Goal: Find specific page/section: Find specific page/section

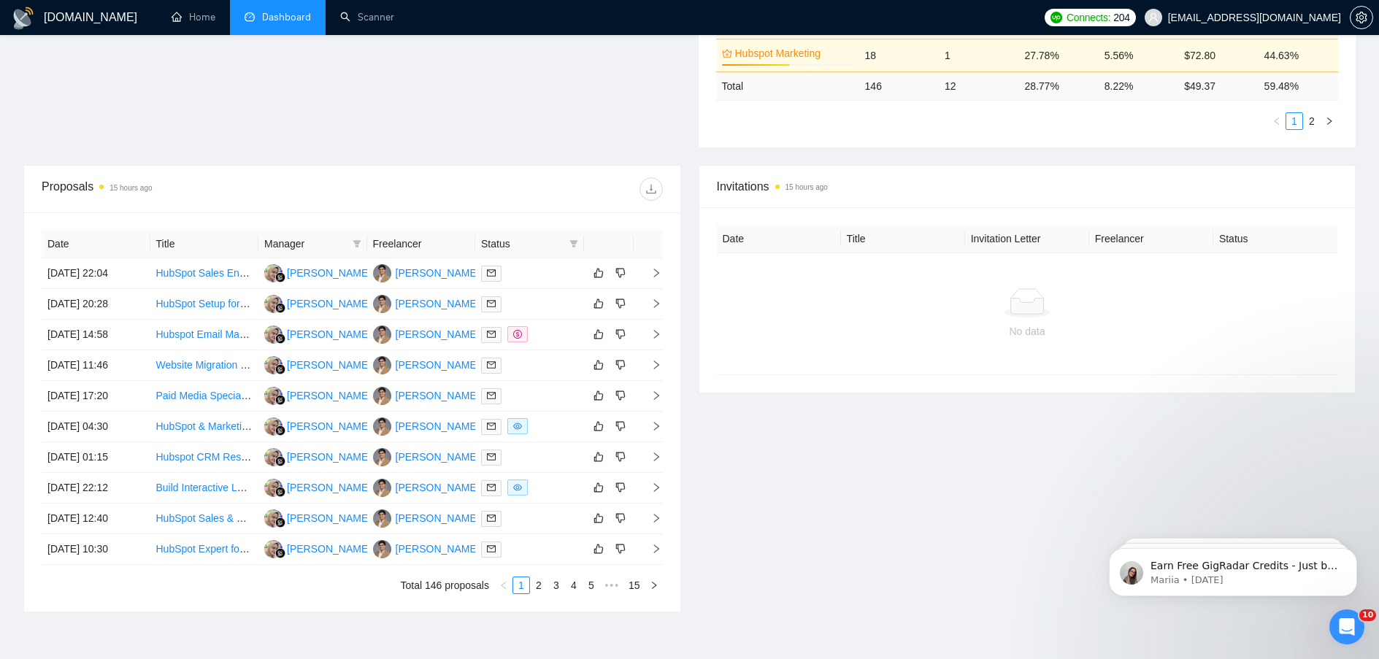
scroll to position [438, 0]
click at [353, 13] on link "Scanner" at bounding box center [367, 17] width 54 height 12
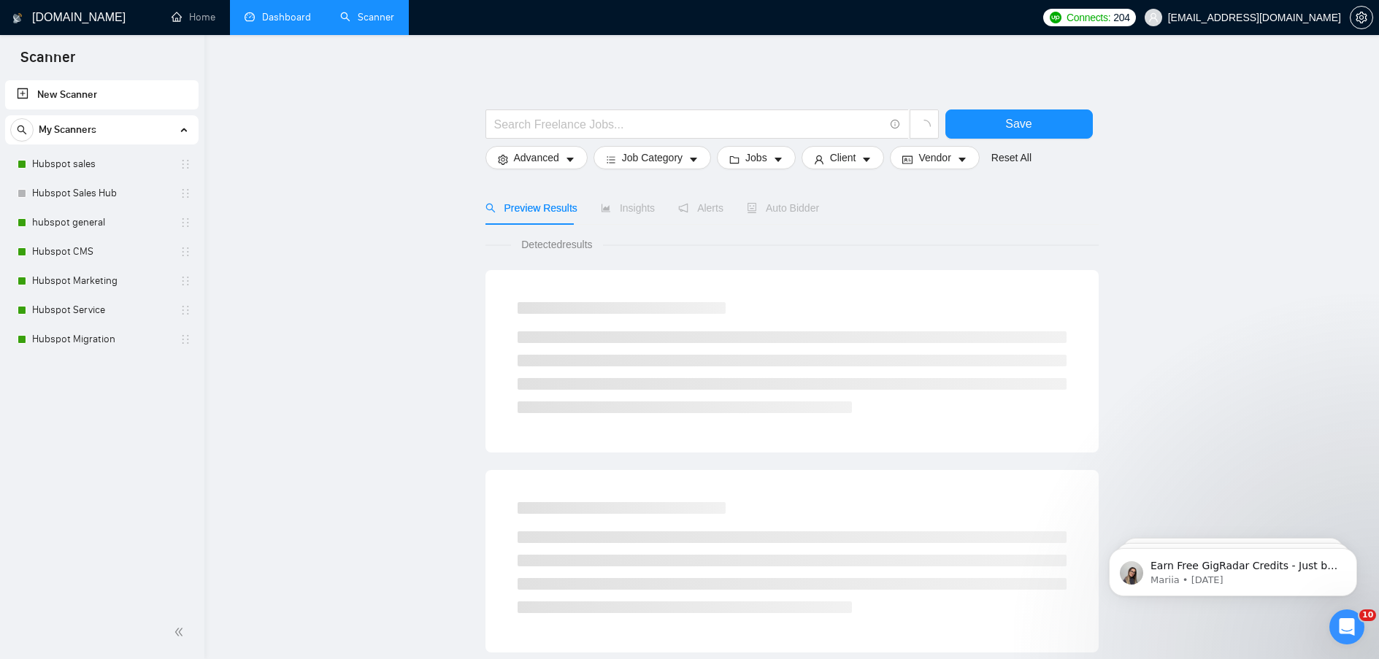
click at [301, 16] on link "Dashboard" at bounding box center [278, 17] width 66 height 12
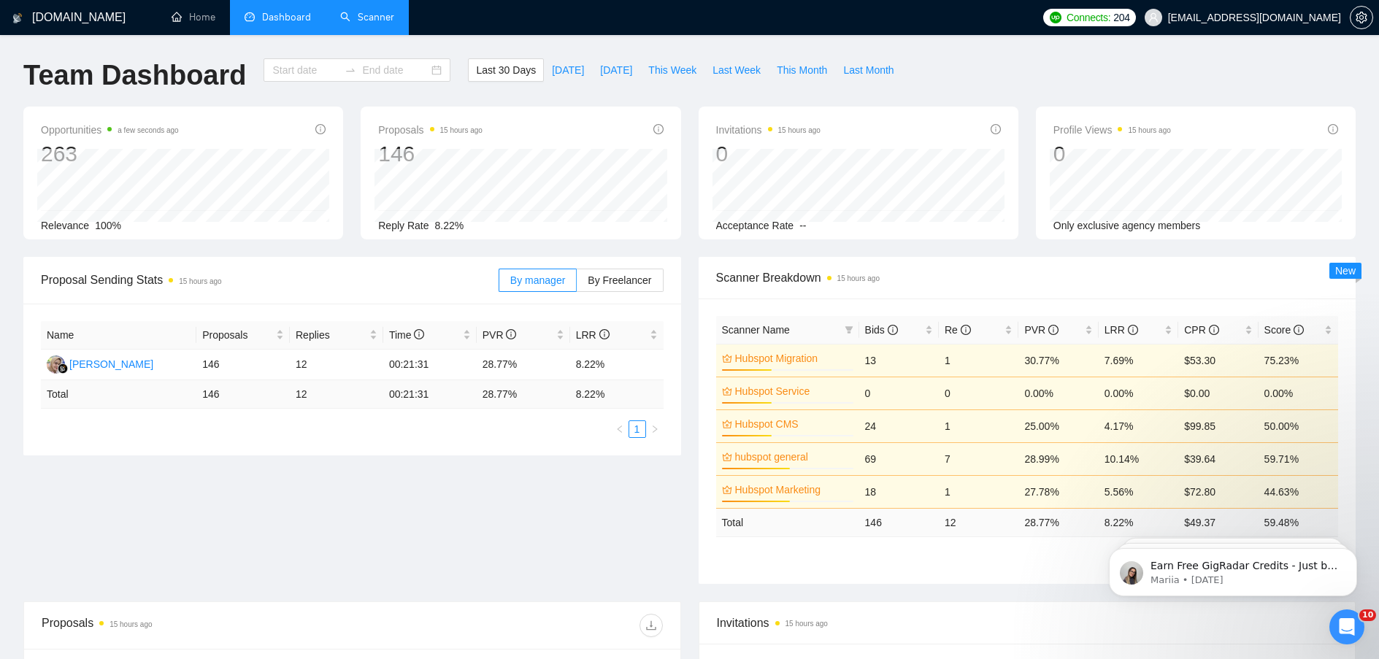
type input "[DATE]"
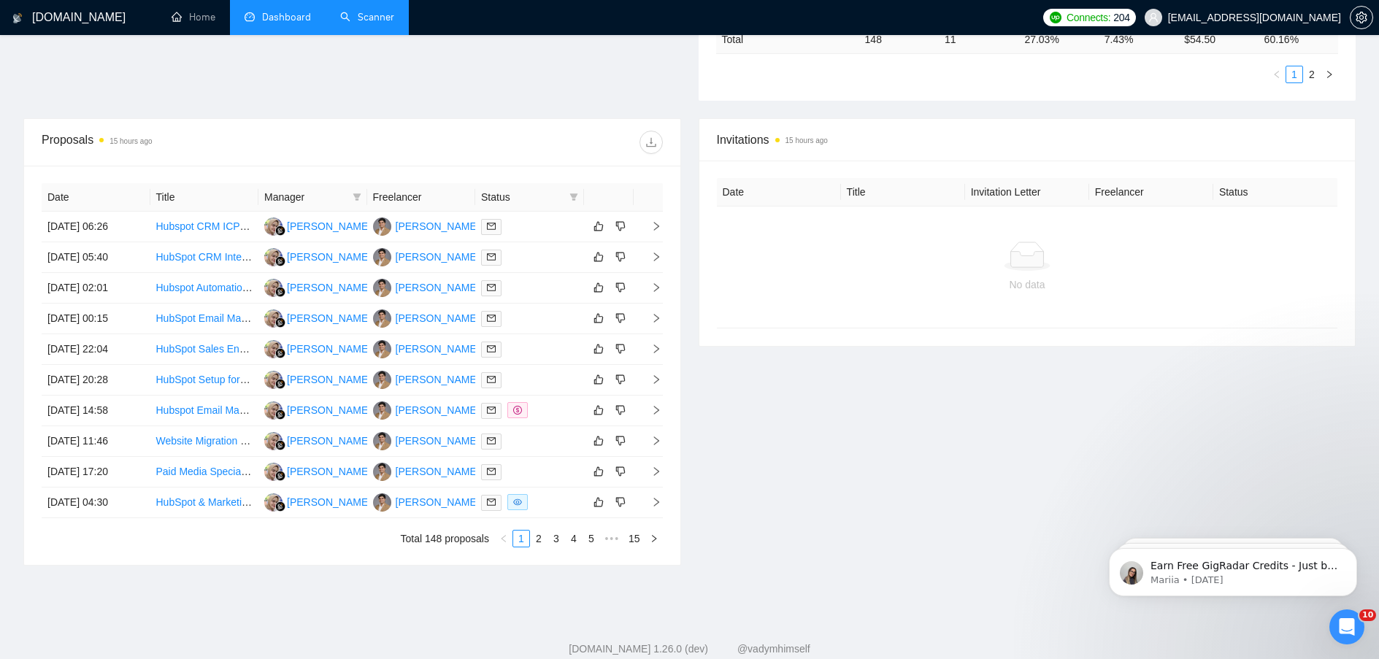
scroll to position [520, 0]
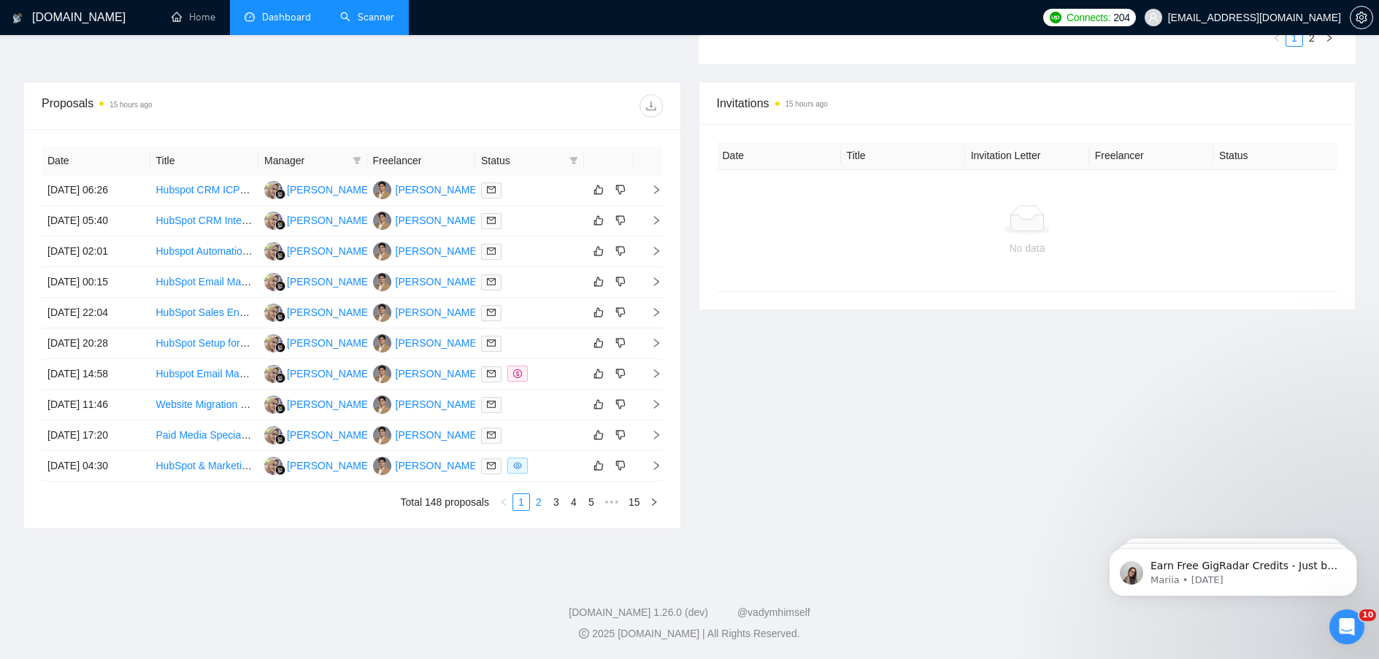
click at [535, 505] on link "2" at bounding box center [539, 502] width 16 height 16
click at [558, 503] on link "3" at bounding box center [556, 502] width 16 height 16
click at [520, 503] on link "1" at bounding box center [521, 502] width 16 height 16
